Goal: Information Seeking & Learning: Learn about a topic

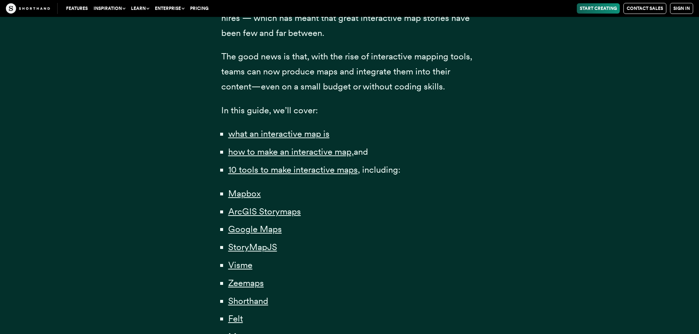
scroll to position [477, 0]
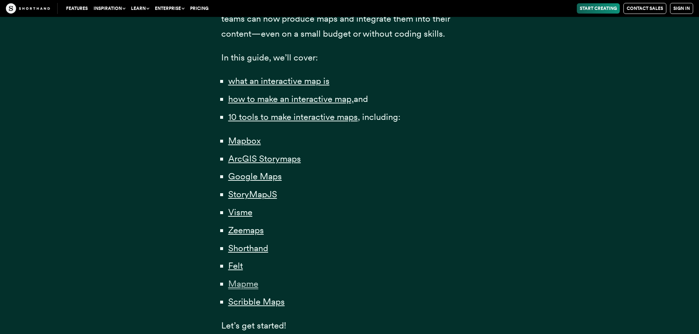
click at [241, 281] on span "Mapme" at bounding box center [243, 283] width 30 height 11
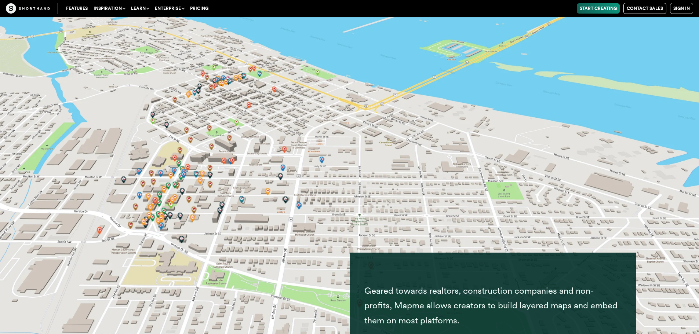
scroll to position [16569, 0]
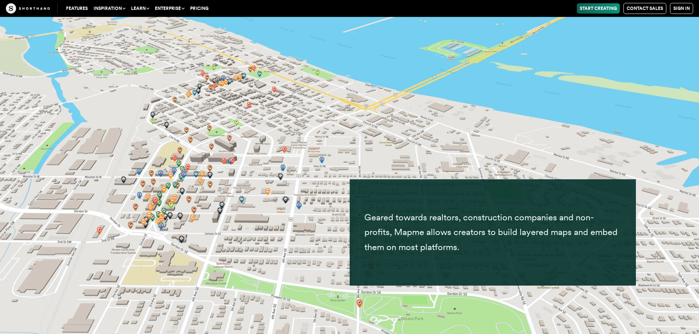
click at [460, 225] on p "Geared towards realtors, construction companies and non-profits, Mapme allows c…" at bounding box center [492, 232] width 257 height 45
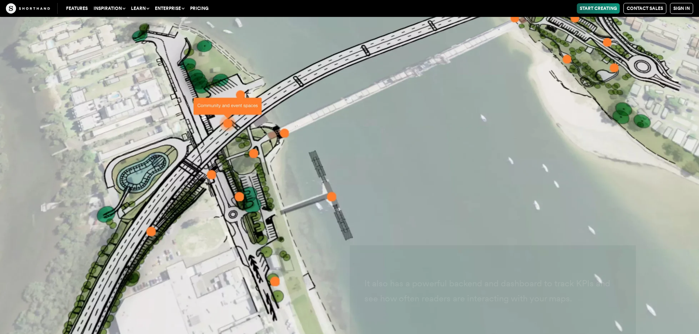
scroll to position [17340, 0]
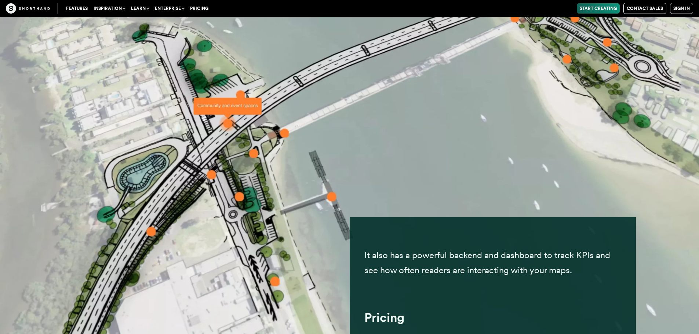
click at [424, 186] on img at bounding box center [349, 167] width 699 height 334
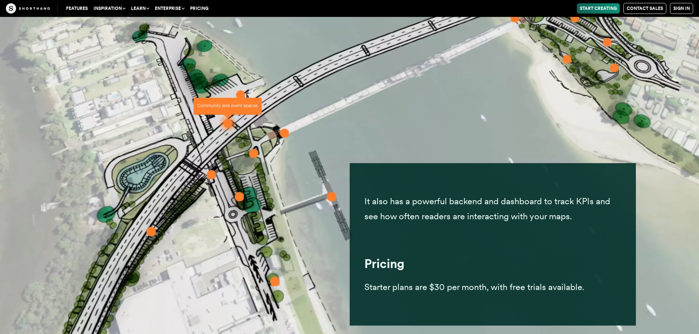
scroll to position [17450, 0]
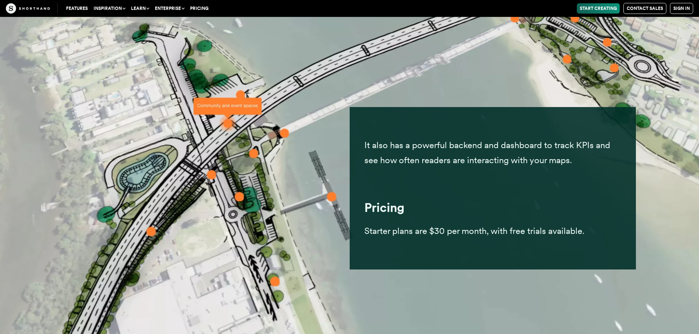
click at [187, 146] on img at bounding box center [349, 167] width 699 height 334
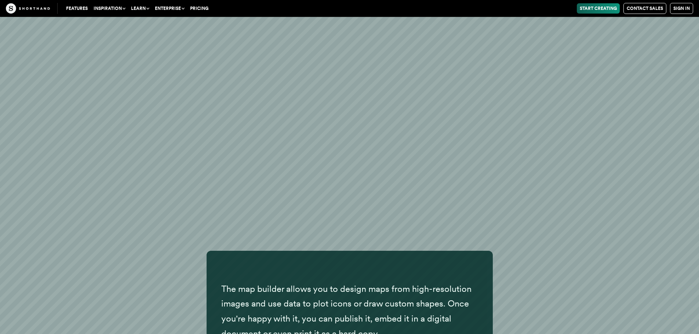
scroll to position [18257, 0]
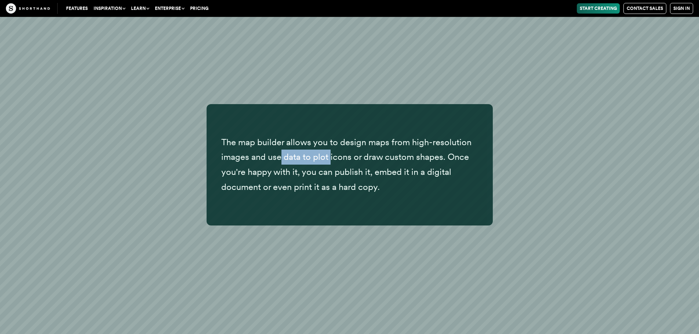
drag, startPoint x: 282, startPoint y: 156, endPoint x: 330, endPoint y: 156, distance: 48.4
click at [330, 156] on p "The map builder allows you to design maps from high-resolution images and use d…" at bounding box center [349, 165] width 257 height 60
click at [341, 158] on p "The map builder allows you to design maps from high-resolution images and use d…" at bounding box center [349, 165] width 257 height 60
drag, startPoint x: 362, startPoint y: 162, endPoint x: 402, endPoint y: 184, distance: 45.6
click at [363, 162] on p "The map builder allows you to design maps from high-resolution images and use d…" at bounding box center [349, 165] width 257 height 60
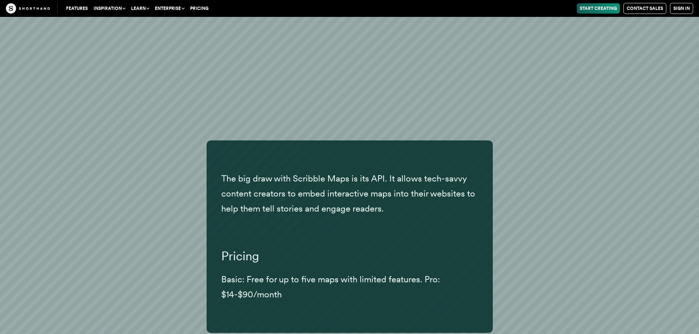
scroll to position [18660, 0]
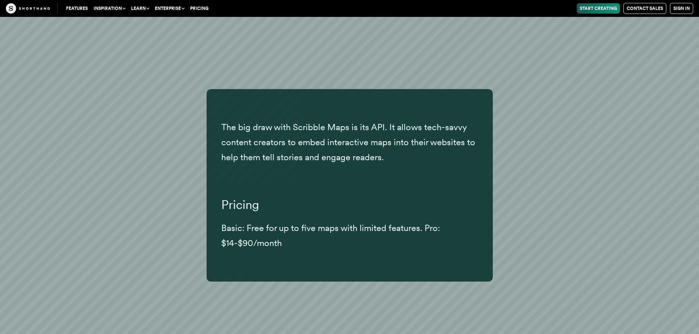
click at [594, 164] on div "The big draw with Scribble Maps is its API. It allows tech-savvy content creato…" at bounding box center [349, 185] width 572 height 192
